Goal: Task Accomplishment & Management: Use online tool/utility

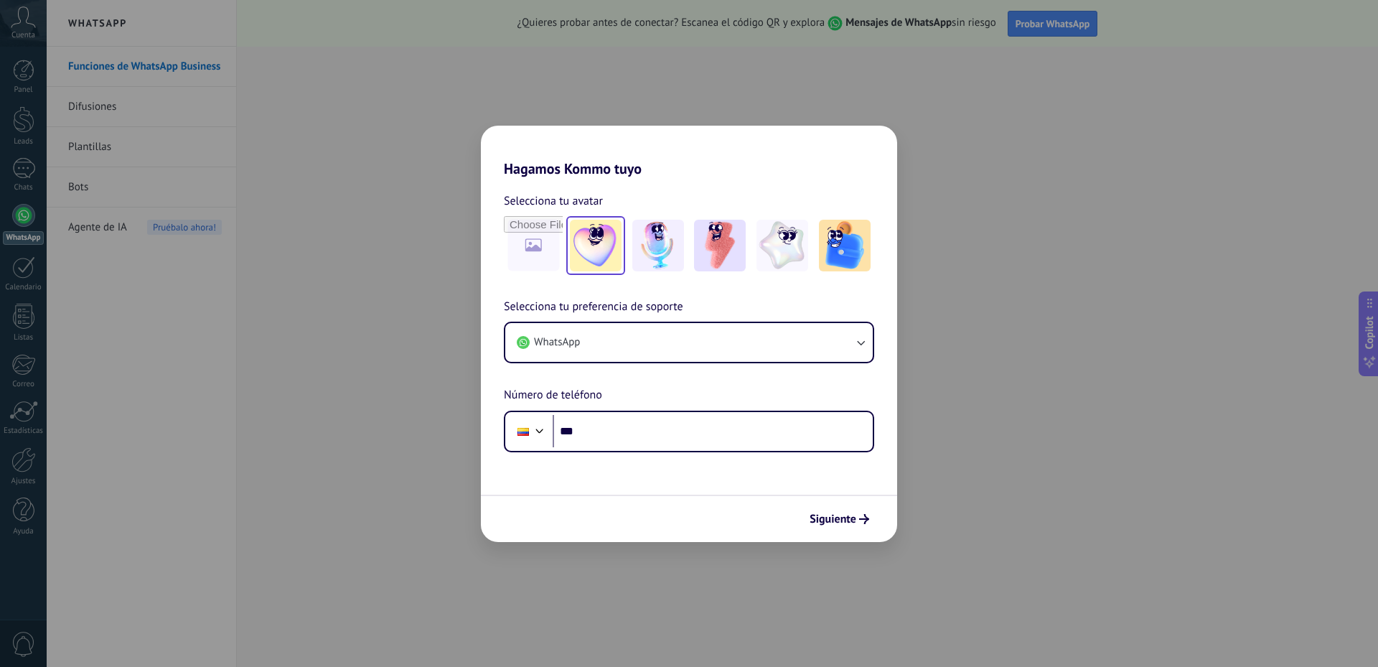
click at [603, 252] on img at bounding box center [596, 246] width 52 height 52
click at [660, 337] on button "WhatsApp" at bounding box center [688, 342] width 367 height 39
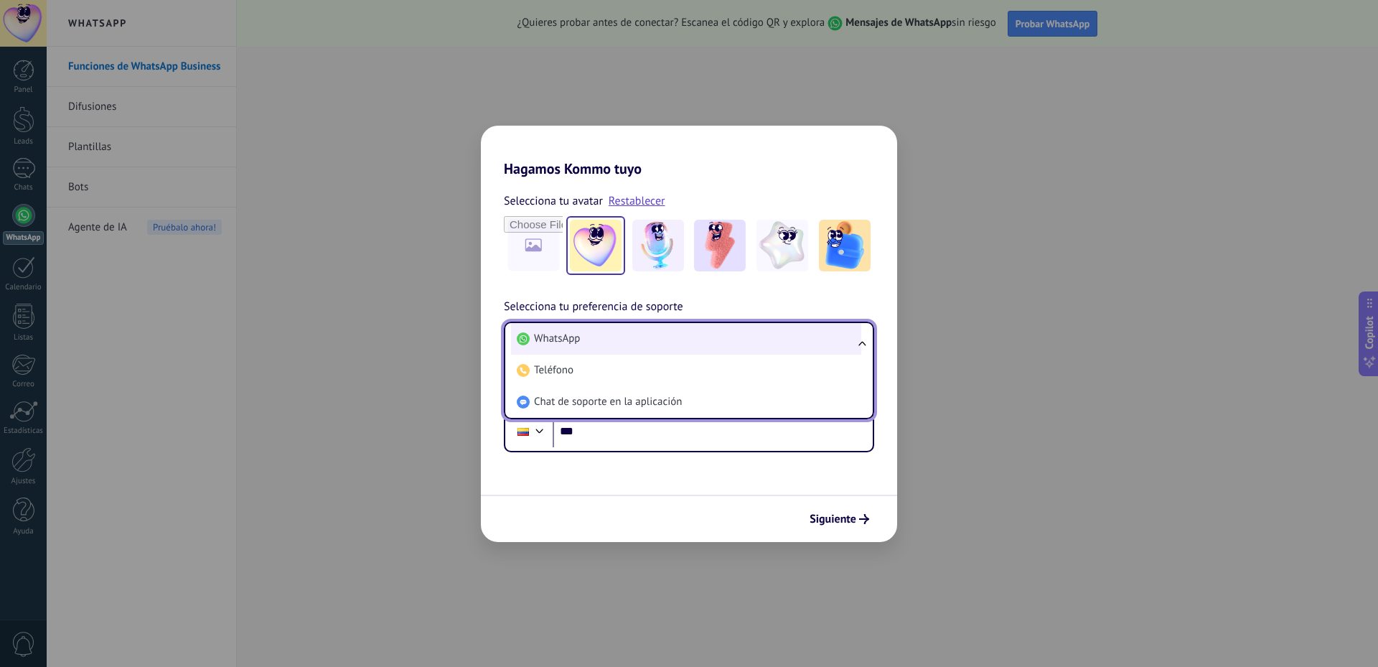
click at [667, 342] on li "WhatsApp" at bounding box center [686, 339] width 350 height 32
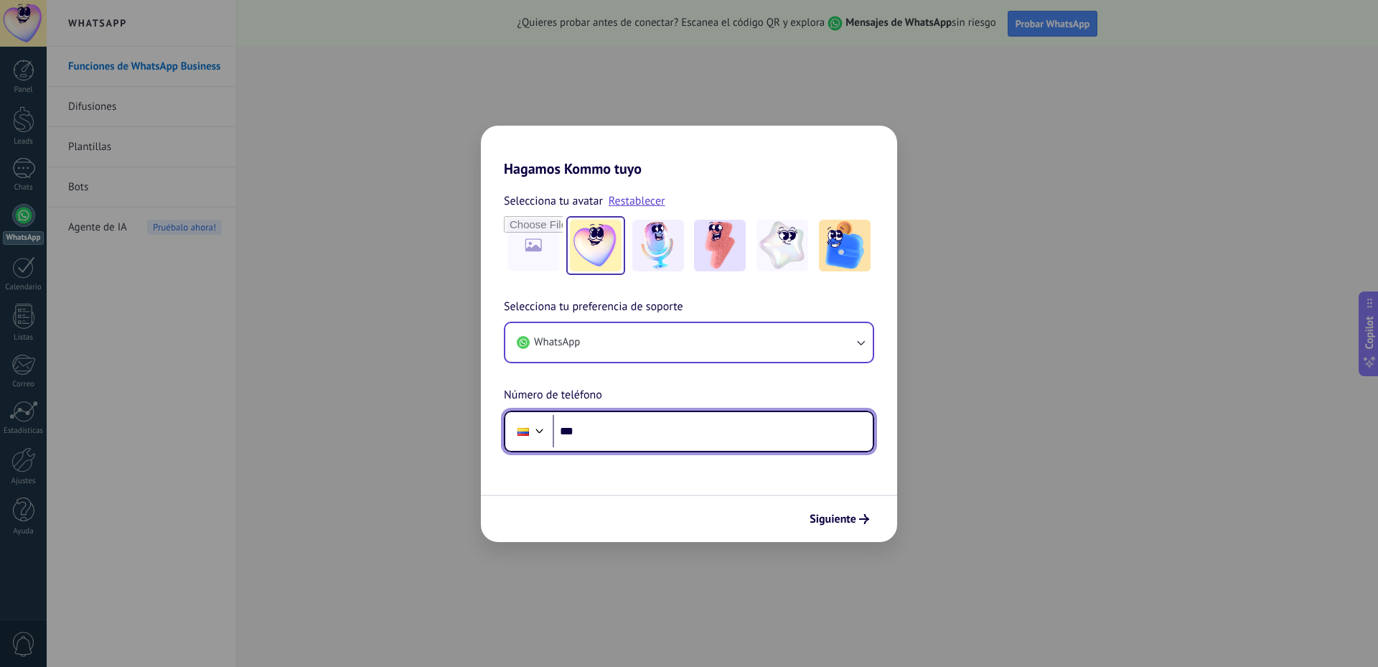
click at [660, 441] on input "***" at bounding box center [712, 431] width 320 height 33
type input "**********"
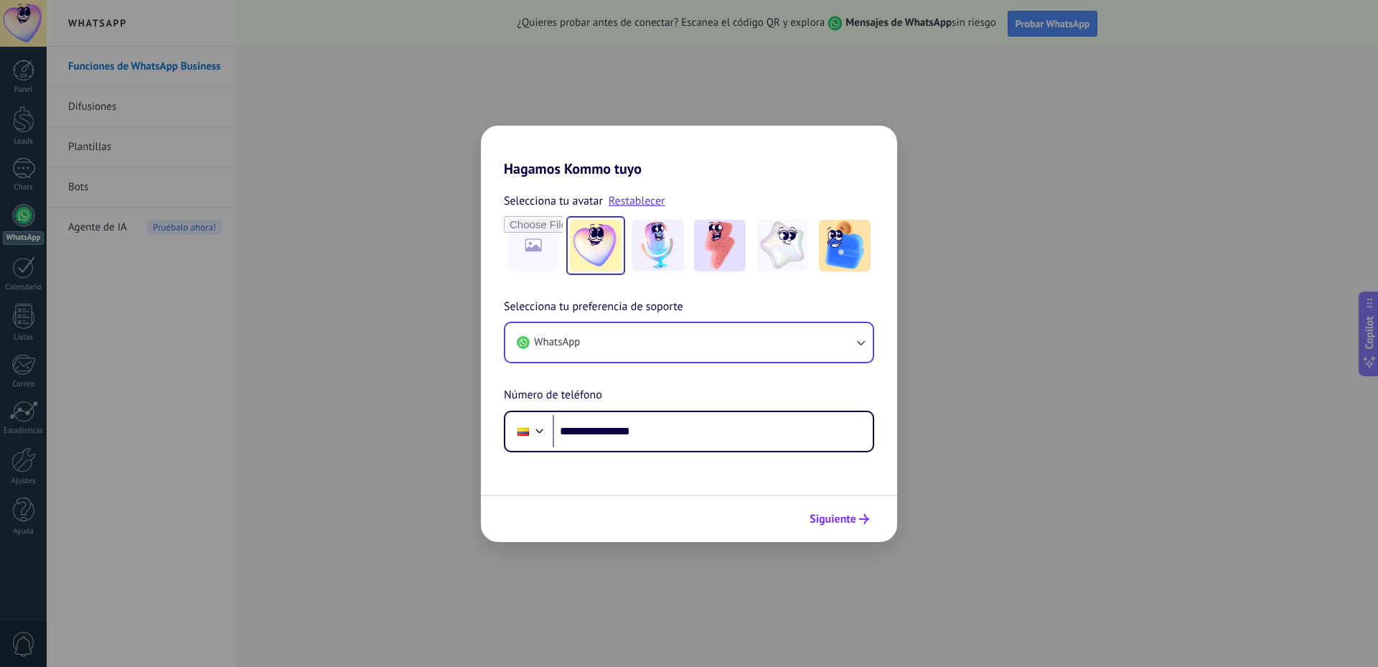
click at [814, 518] on span "Siguiente" at bounding box center [832, 519] width 47 height 10
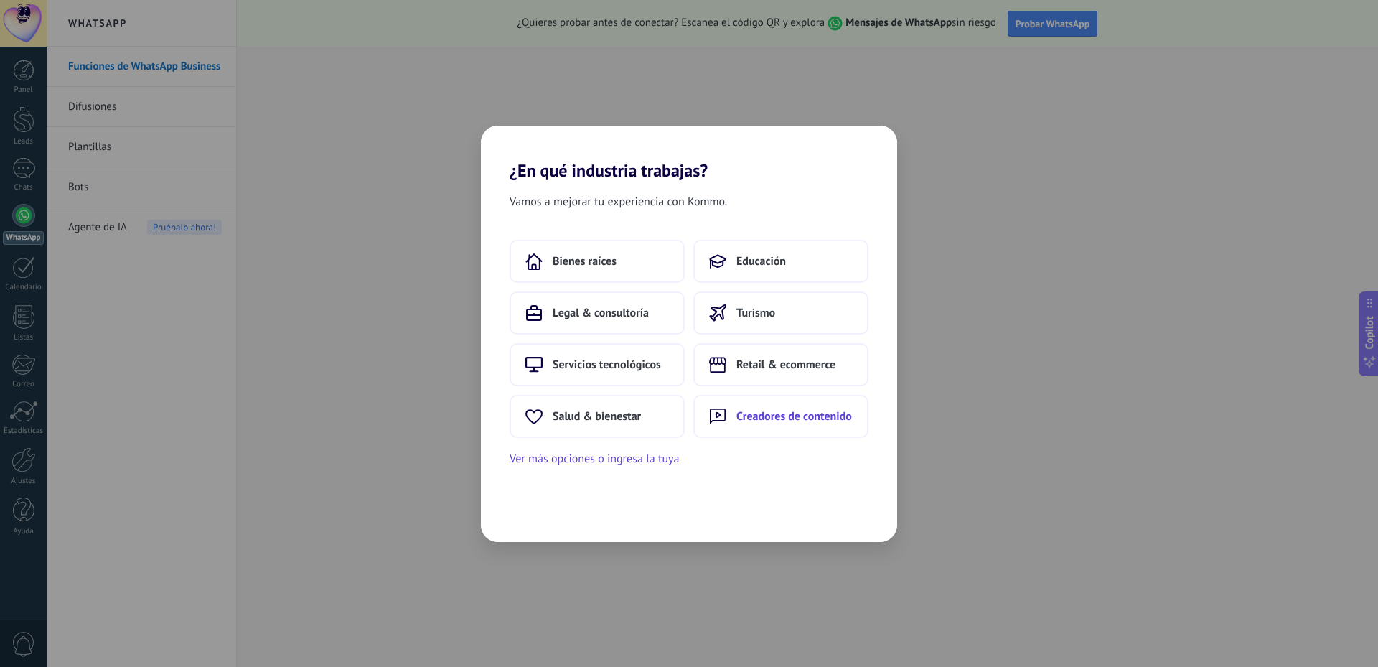
click at [829, 418] on span "Creadores de contenido" at bounding box center [794, 416] width 116 height 14
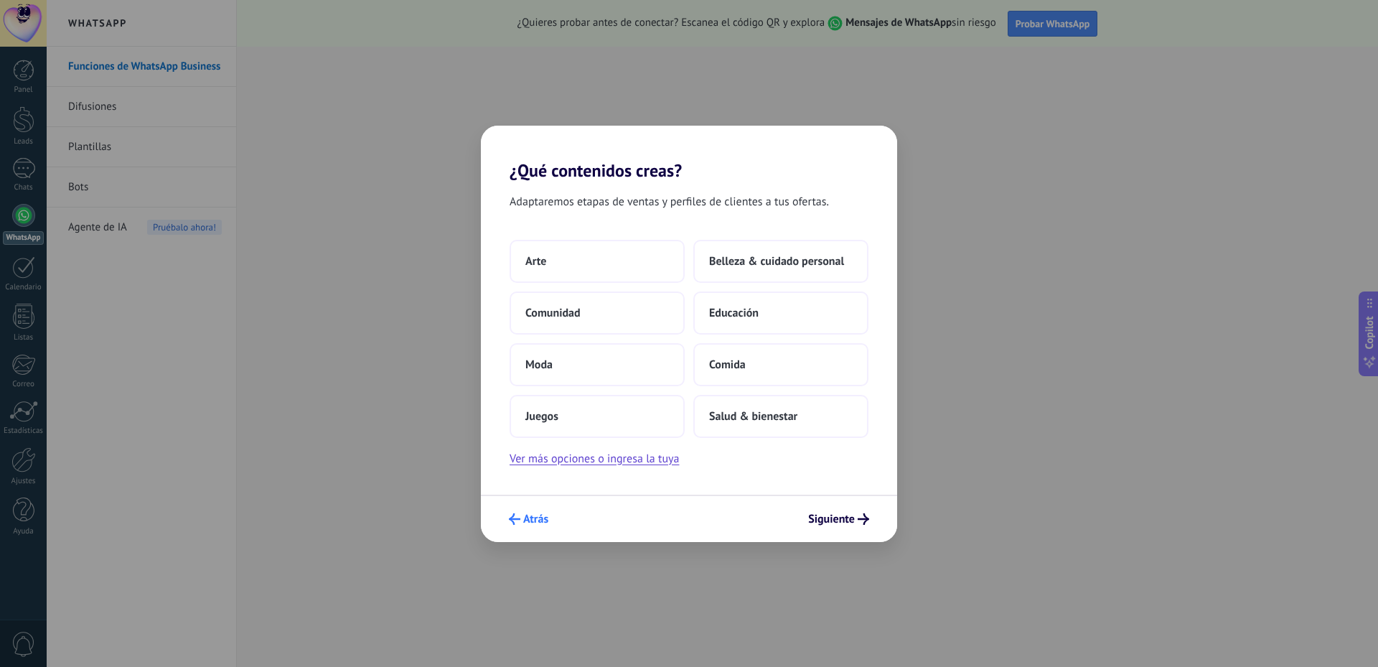
click at [528, 514] on span "Atrás" at bounding box center [535, 519] width 25 height 10
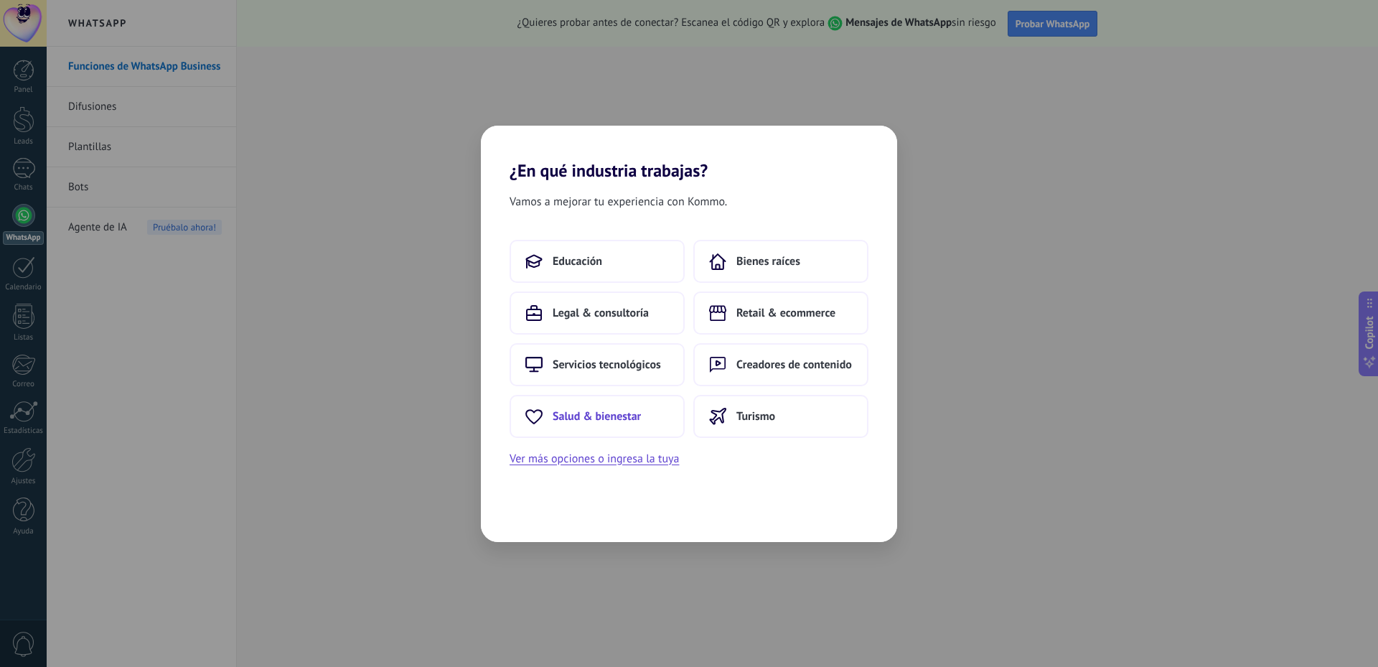
click at [598, 415] on span "Salud & bienestar" at bounding box center [596, 416] width 88 height 14
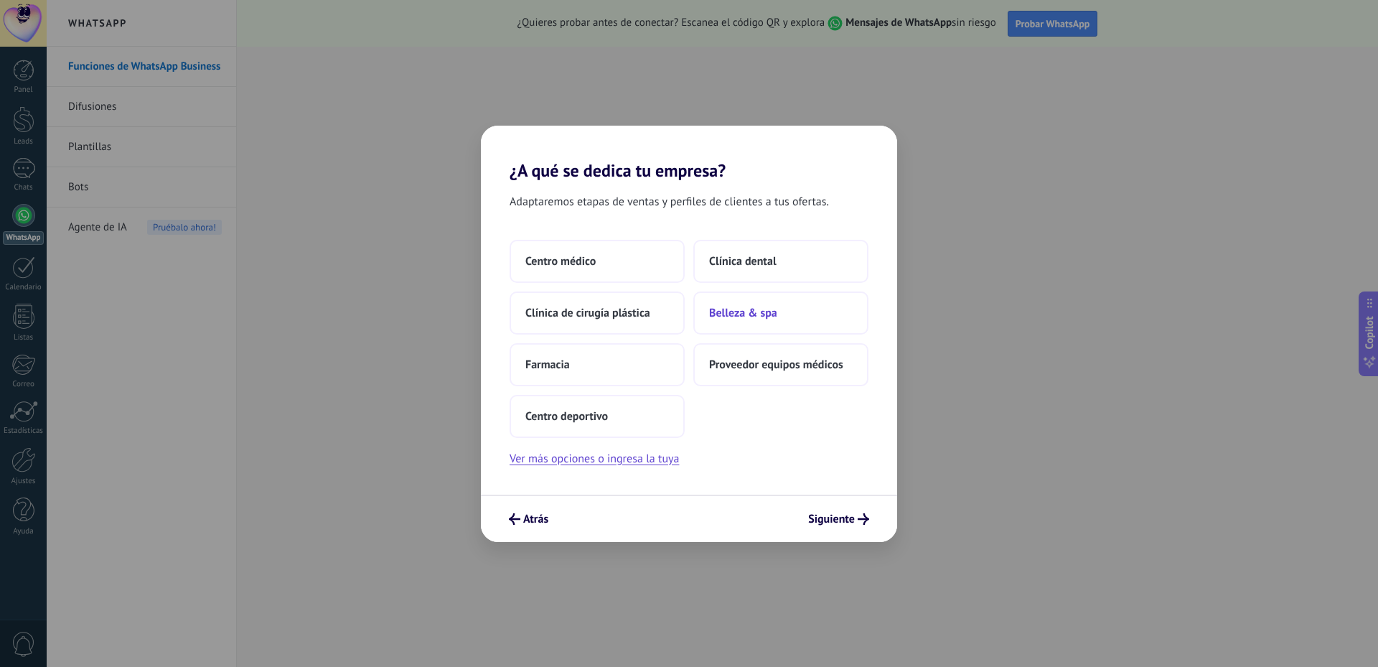
click at [794, 310] on button "Belleza & spa" at bounding box center [780, 312] width 175 height 43
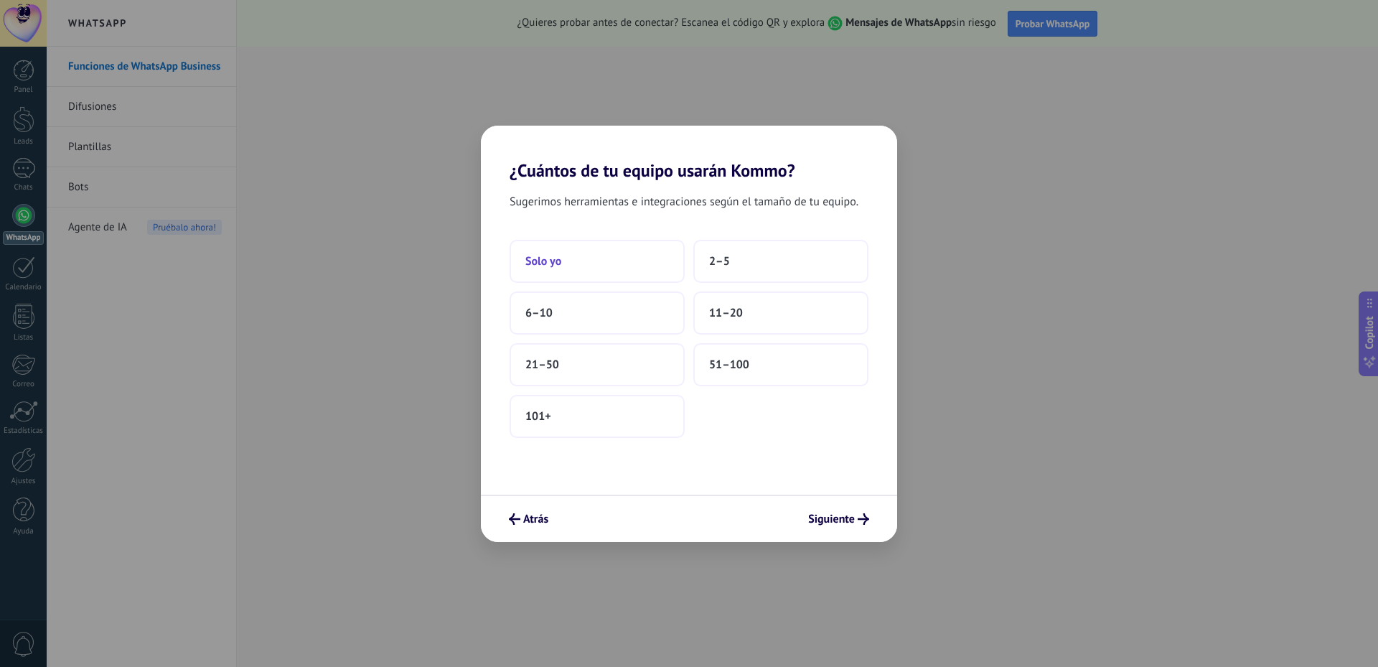
click at [634, 258] on button "Solo yo" at bounding box center [596, 261] width 175 height 43
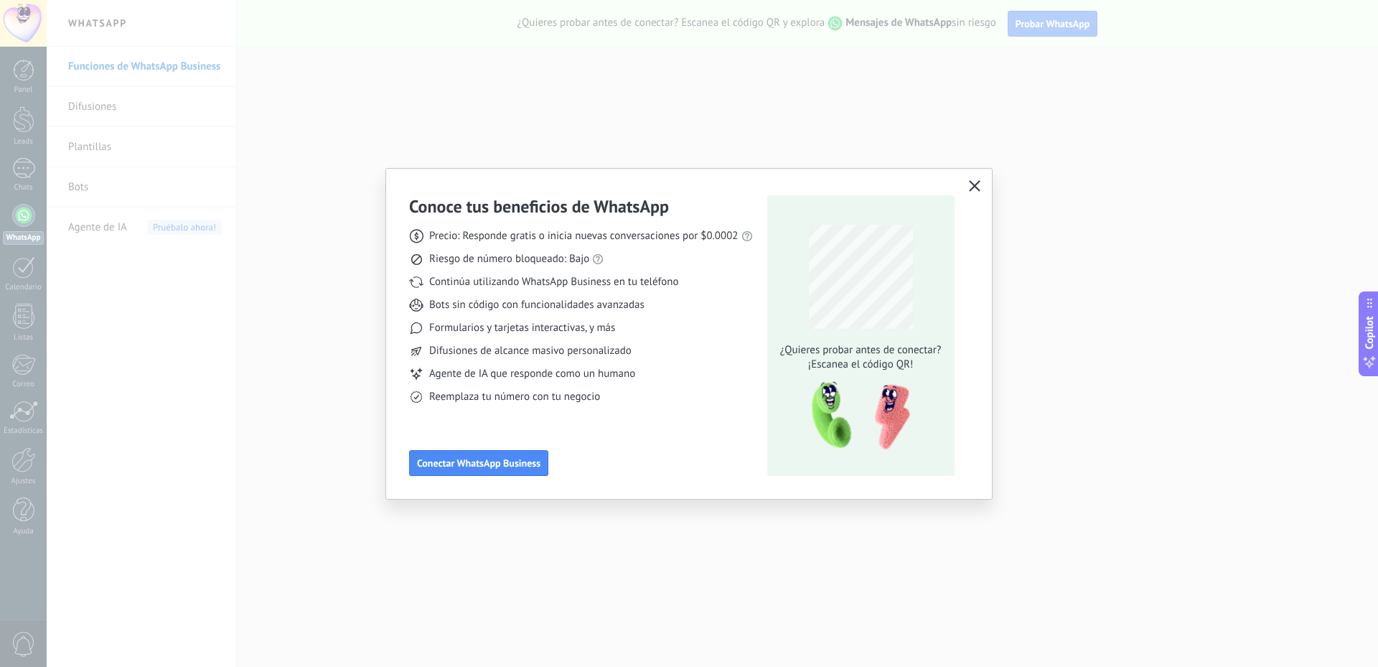
click at [969, 192] on span "button" at bounding box center [974, 186] width 11 height 13
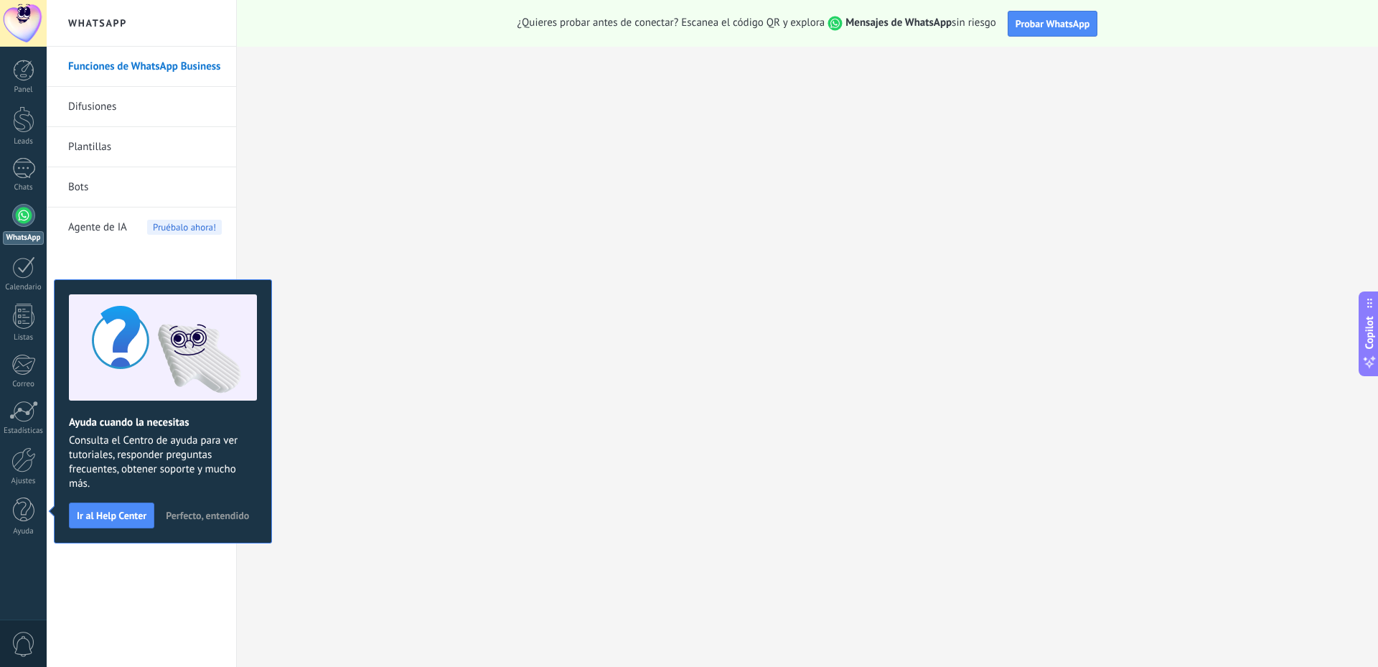
click at [227, 511] on span "Perfecto, entendido" at bounding box center [207, 515] width 83 height 10
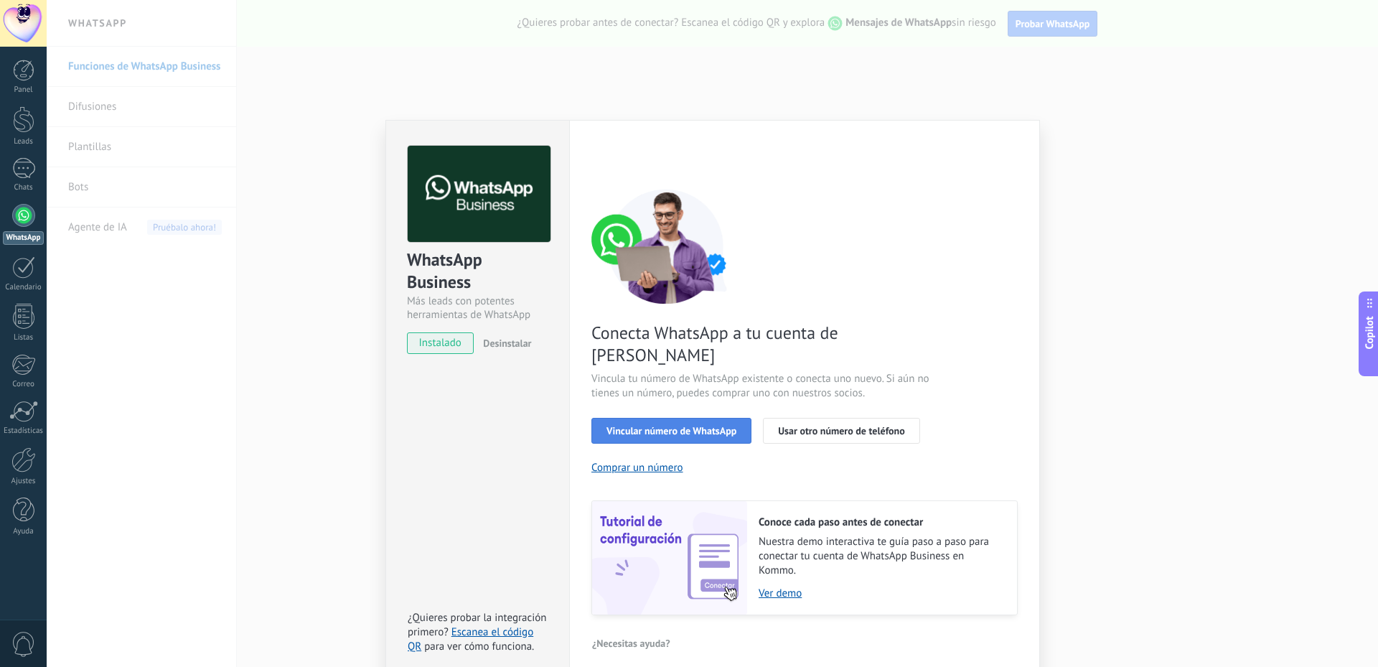
click at [671, 418] on button "Vincular número de WhatsApp" at bounding box center [671, 431] width 160 height 26
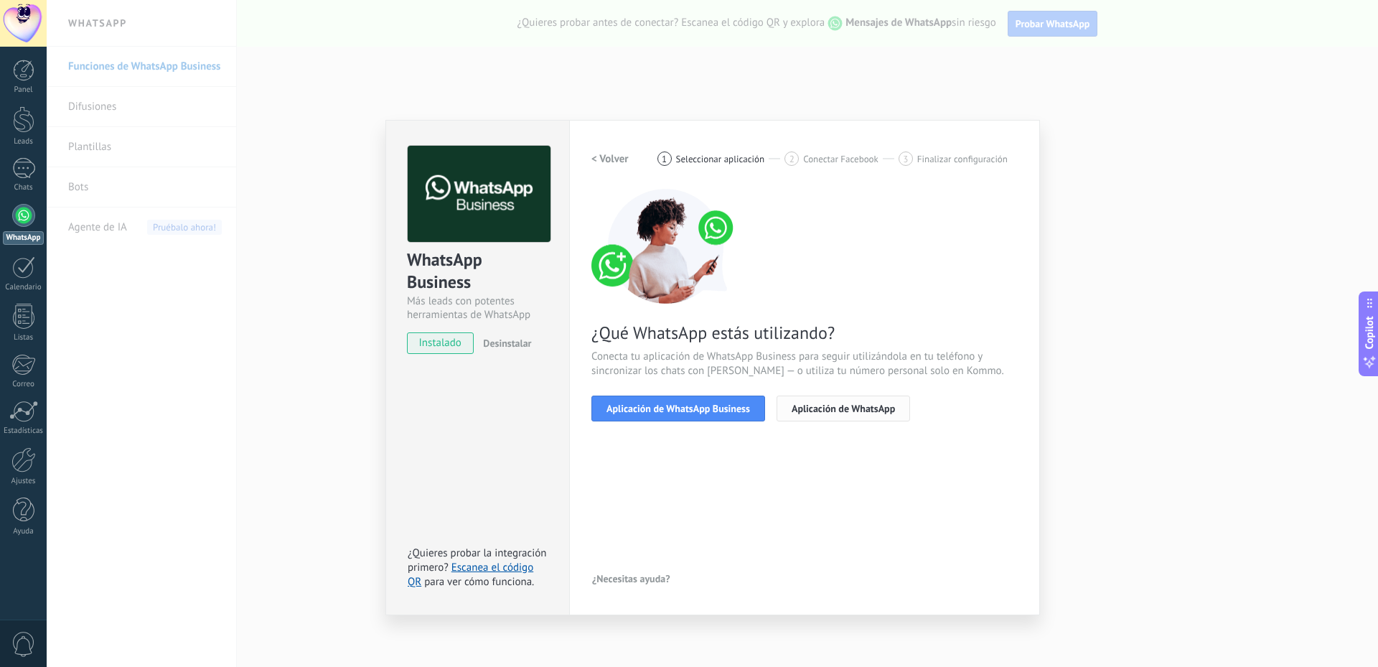
click at [811, 413] on span "Aplicación de WhatsApp" at bounding box center [842, 408] width 103 height 10
